Goal: Transaction & Acquisition: Subscribe to service/newsletter

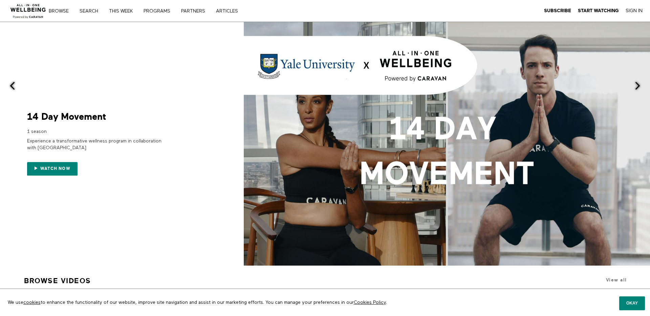
click at [33, 12] on img at bounding box center [28, 9] width 41 height 20
click at [63, 9] on link "Browse" at bounding box center [60, 11] width 29 height 5
click at [90, 10] on link "Search" at bounding box center [91, 11] width 28 height 5
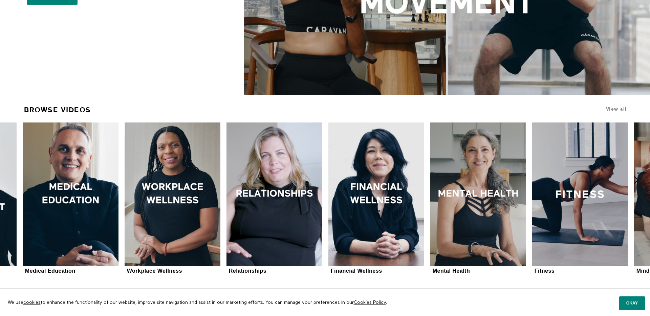
scroll to position [230, 0]
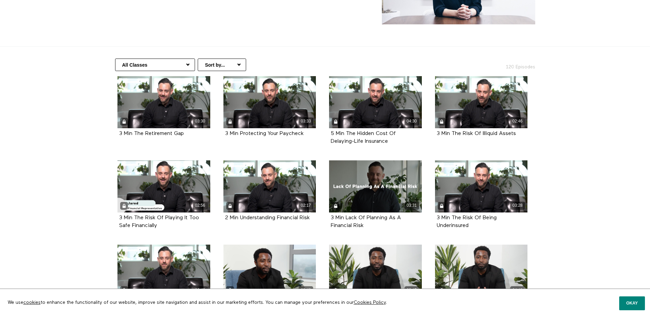
scroll to position [96, 0]
click at [216, 64] on select "Sort by... Alphabetical Release date" at bounding box center [222, 64] width 48 height 13
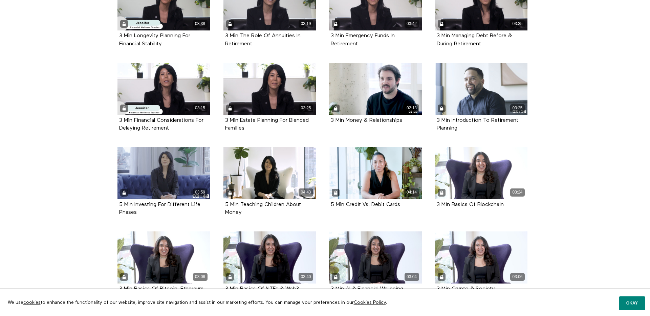
scroll to position [938, 0]
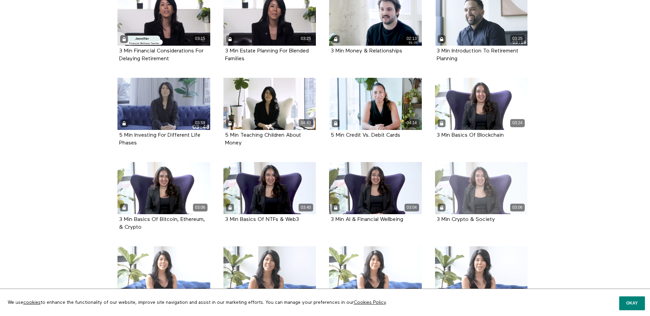
click at [480, 186] on div "03:06" at bounding box center [481, 188] width 93 height 52
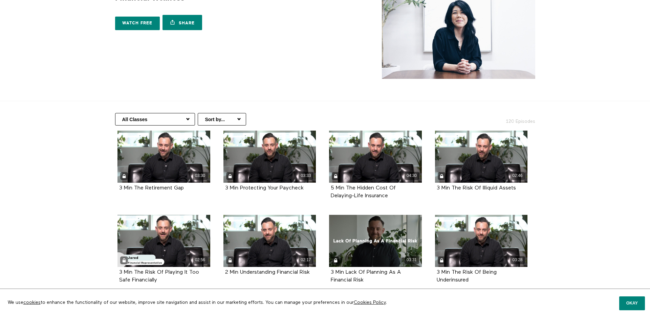
scroll to position [0, 0]
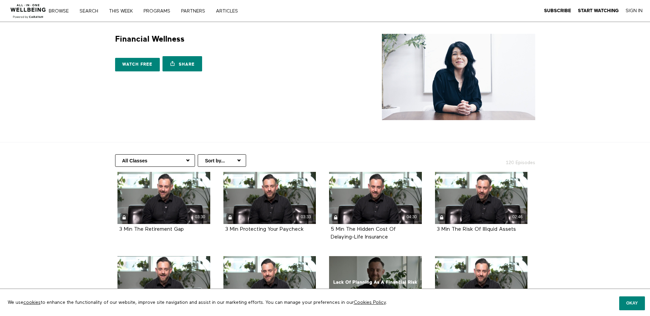
click at [535, 62] on img at bounding box center [458, 77] width 153 height 86
click at [138, 68] on link "Watch free" at bounding box center [137, 65] width 45 height 14
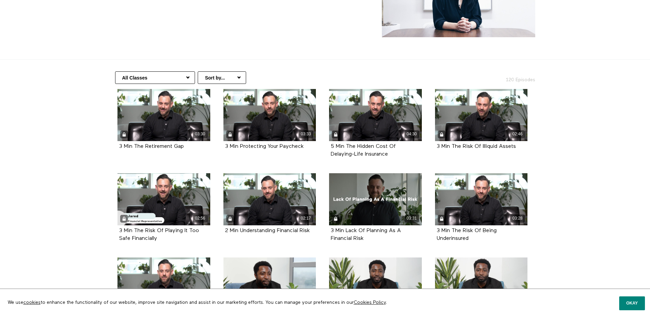
scroll to position [83, 0]
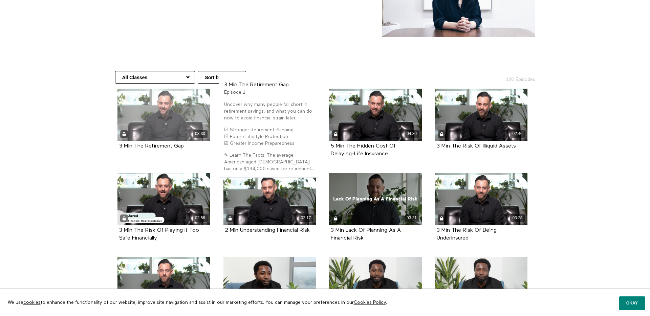
click at [185, 139] on div "03:30" at bounding box center [164, 115] width 93 height 52
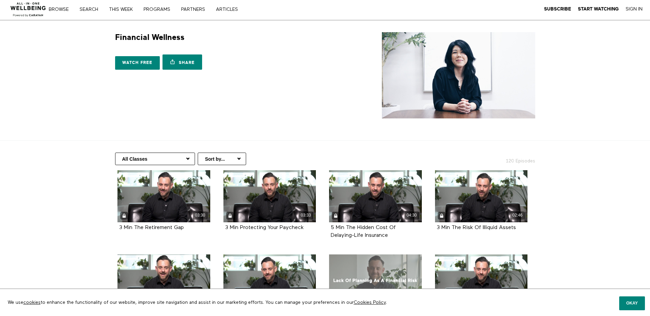
scroll to position [0, 0]
